Goal: Task Accomplishment & Management: Manage account settings

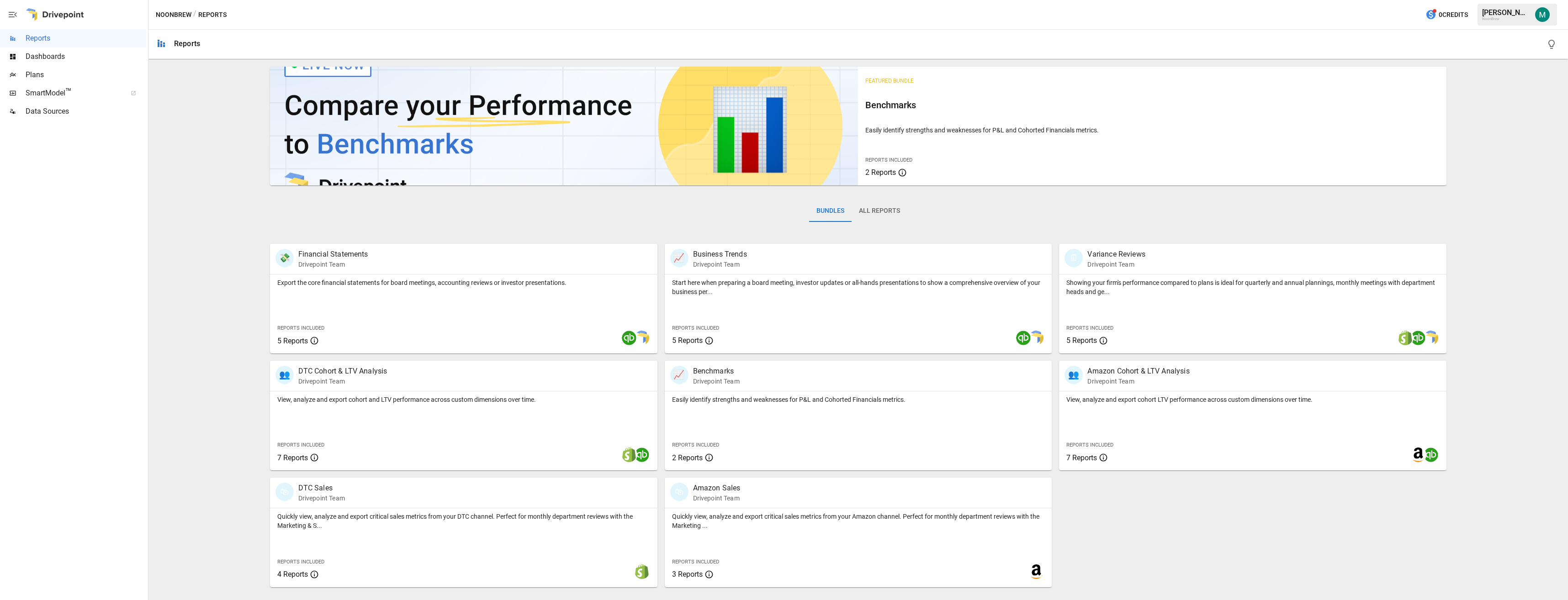
click at [1539, 15] on img "Michael Gross" at bounding box center [1542, 15] width 15 height 15
click at [1460, 146] on span "User Settings" at bounding box center [1495, 144] width 115 height 11
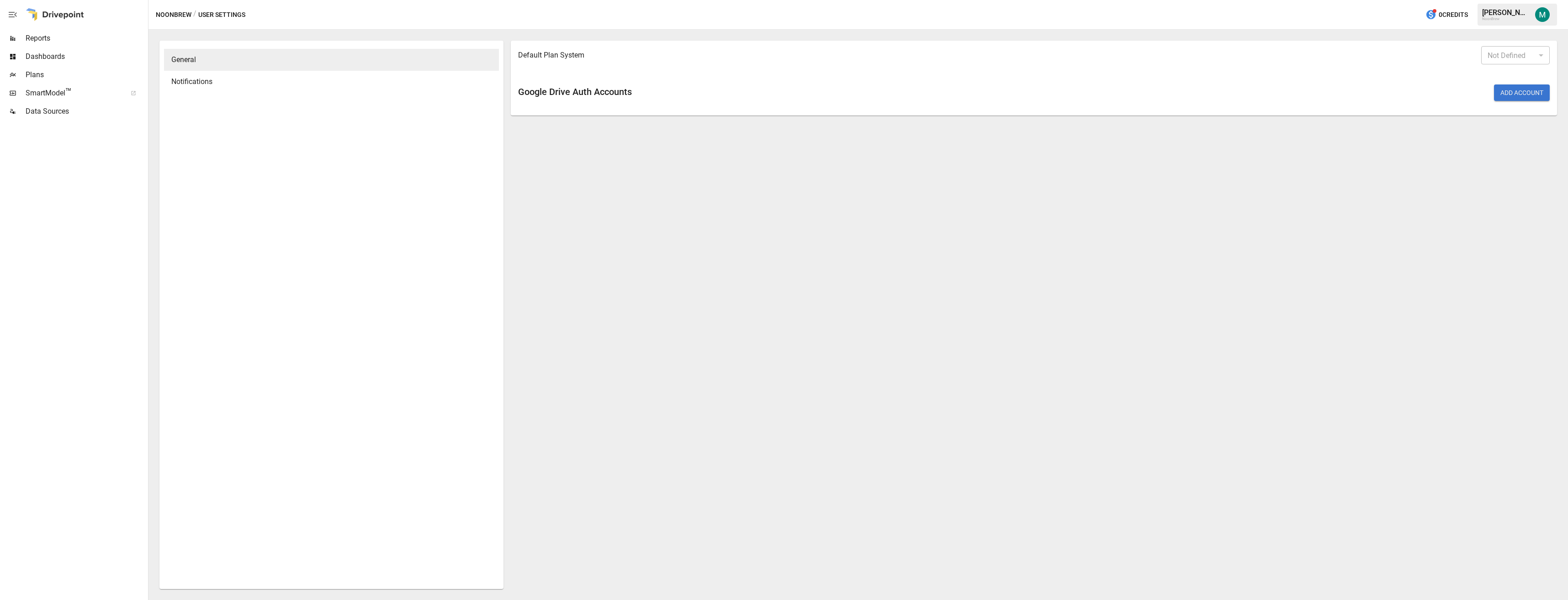
type input "*******"
